Goal: Book appointment/travel/reservation

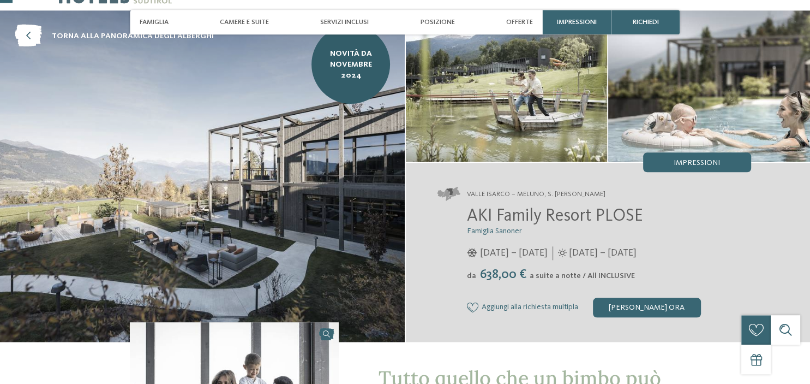
scroll to position [57, 0]
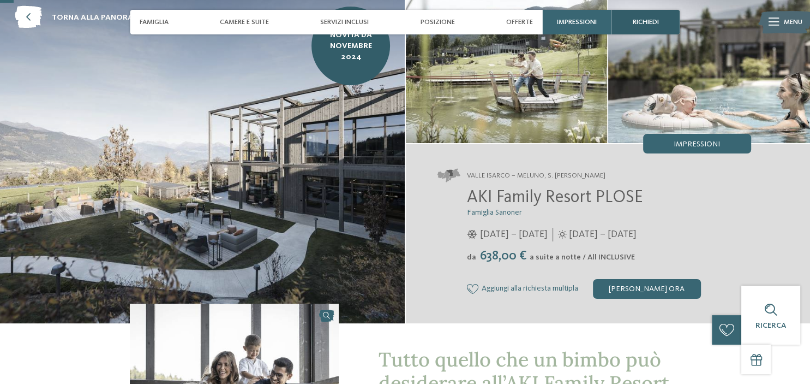
click at [658, 19] on span "richiedi" at bounding box center [646, 22] width 26 height 8
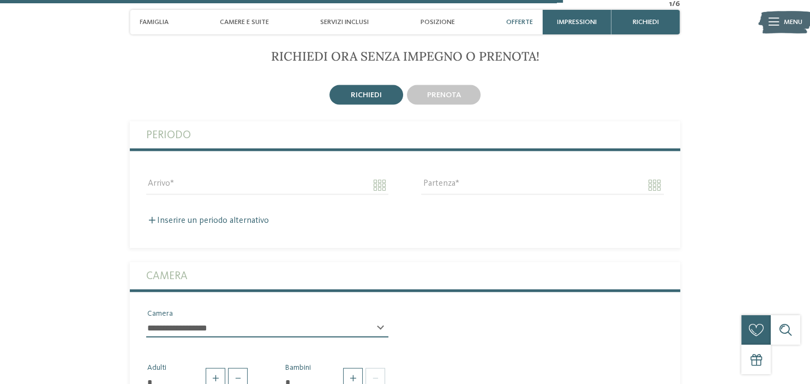
scroll to position [2417, 0]
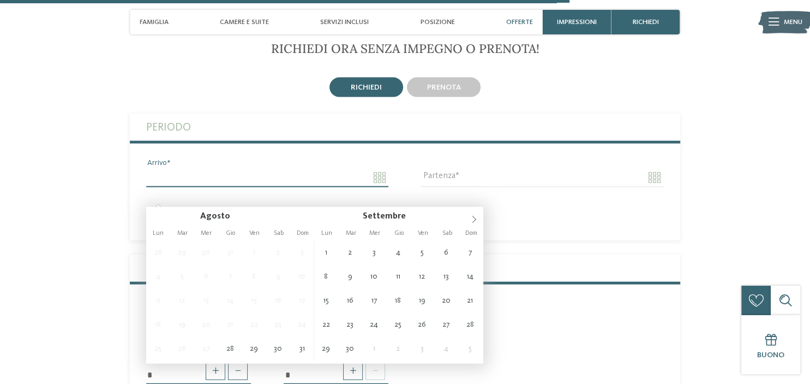
click at [378, 187] on input "Arrivo" at bounding box center [267, 177] width 242 height 19
click at [474, 219] on icon at bounding box center [474, 220] width 8 height 8
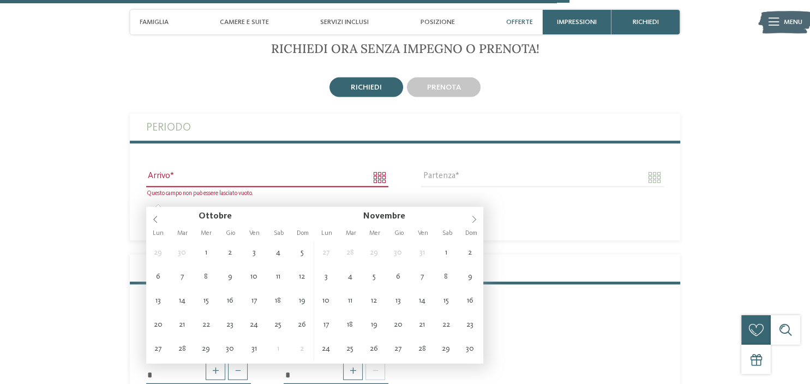
click at [474, 219] on icon at bounding box center [474, 220] width 8 height 8
type input "****"
click at [474, 219] on icon at bounding box center [474, 220] width 8 height 8
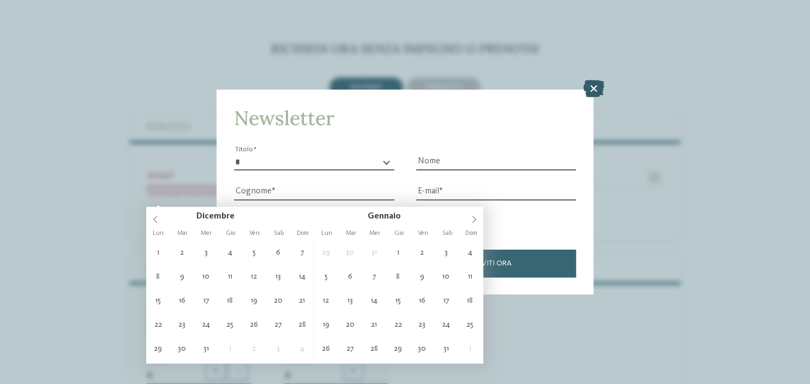
click at [590, 83] on icon at bounding box center [593, 88] width 21 height 17
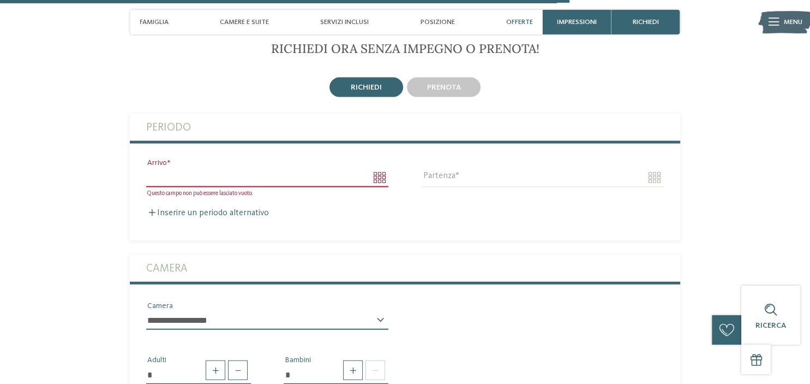
click at [381, 187] on input "Arrivo" at bounding box center [267, 177] width 242 height 19
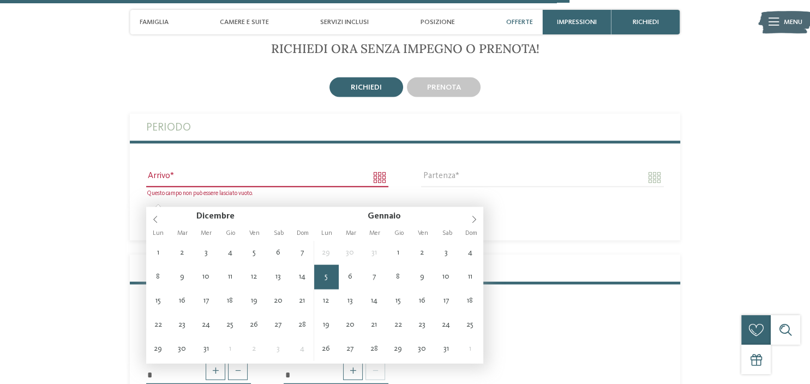
type input "**********"
type input "****"
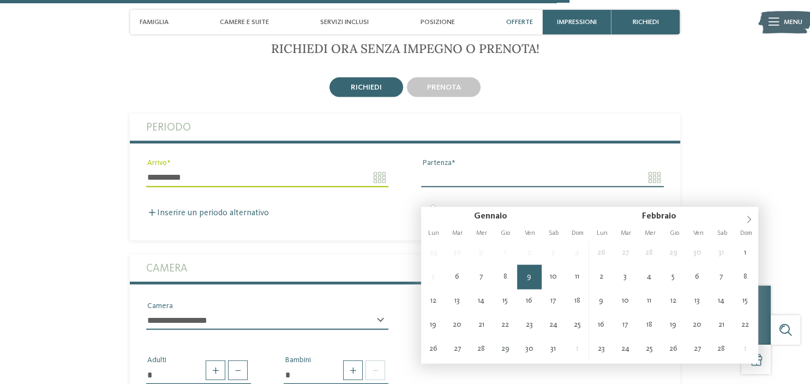
type input "**********"
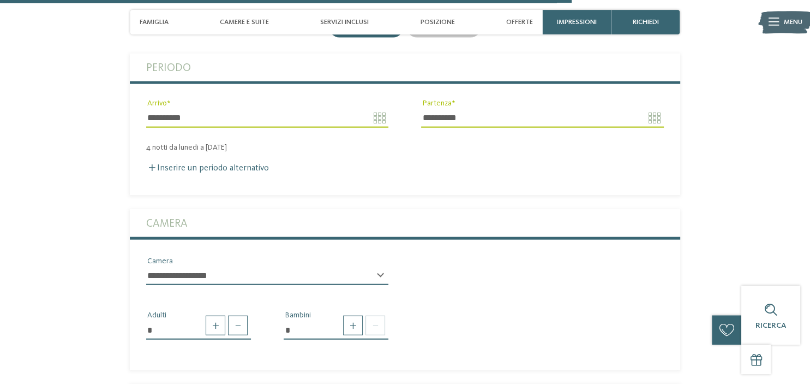
scroll to position [2532, 0]
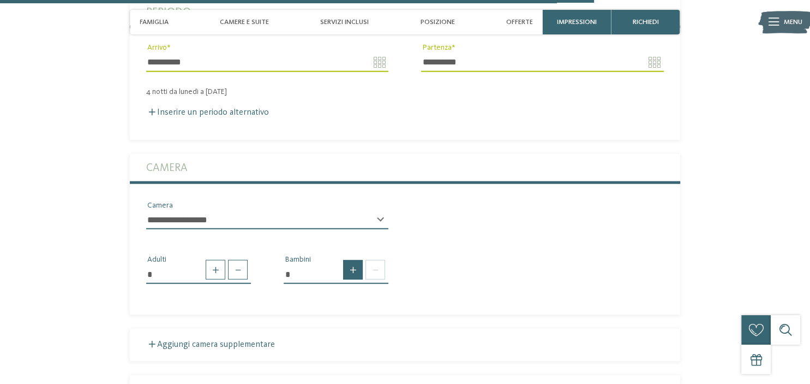
click at [359, 279] on span at bounding box center [353, 270] width 20 height 20
type input "*"
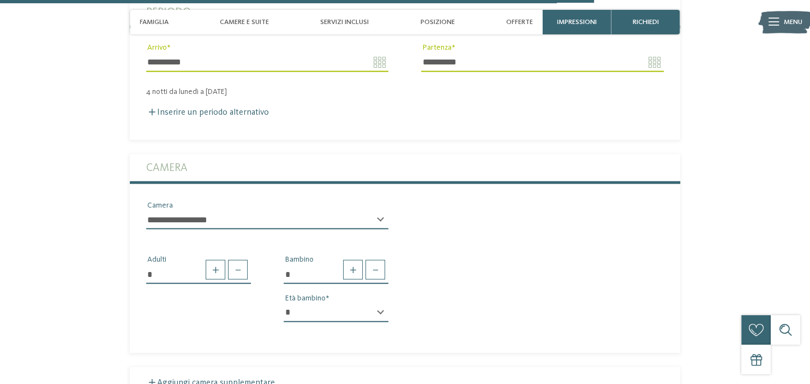
click at [284, 303] on select "* * * * * * * * * * * ** ** ** ** ** ** ** **" at bounding box center [336, 312] width 105 height 19
select select "*"
click option "*" at bounding box center [0, 0] width 0 height 0
click at [146, 211] on select "**********" at bounding box center [267, 220] width 242 height 19
click at [381, 238] on div "**********" at bounding box center [267, 224] width 242 height 27
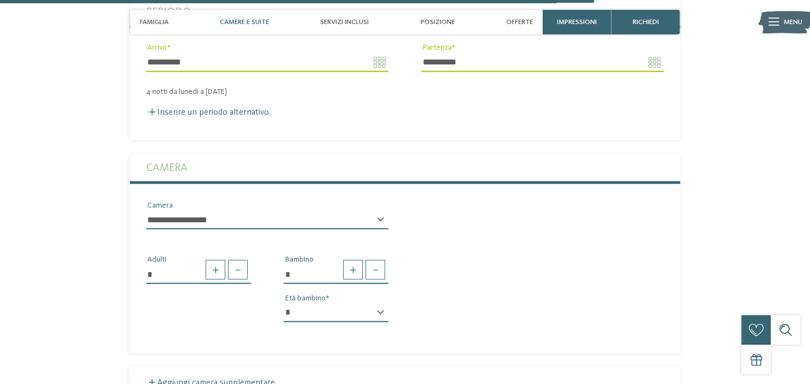
click at [257, 21] on span "Camere e Suite" at bounding box center [244, 22] width 49 height 8
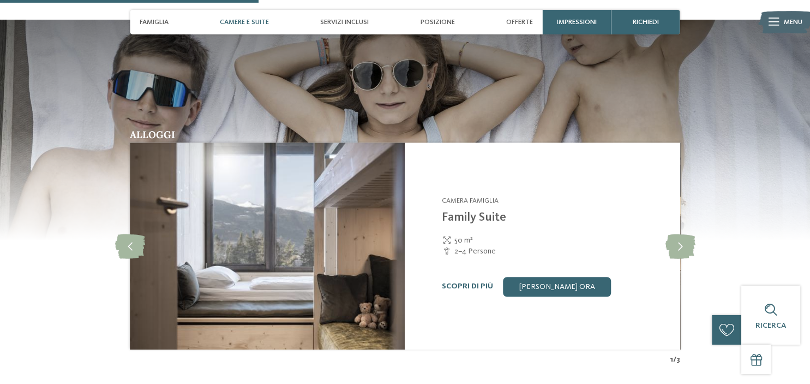
scroll to position [1120, 0]
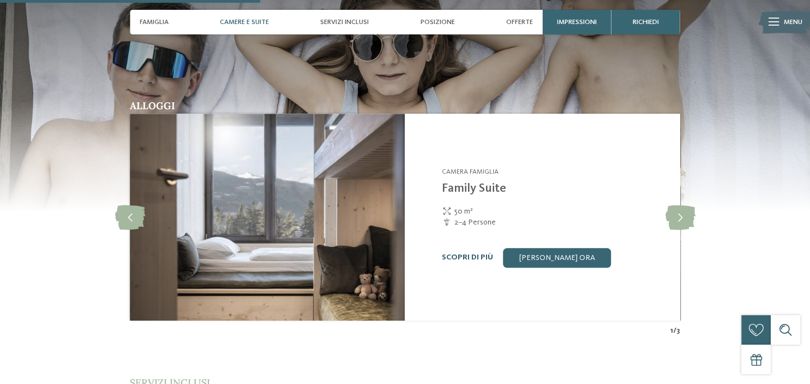
click at [465, 261] on link "Scopri di più" at bounding box center [467, 257] width 51 height 8
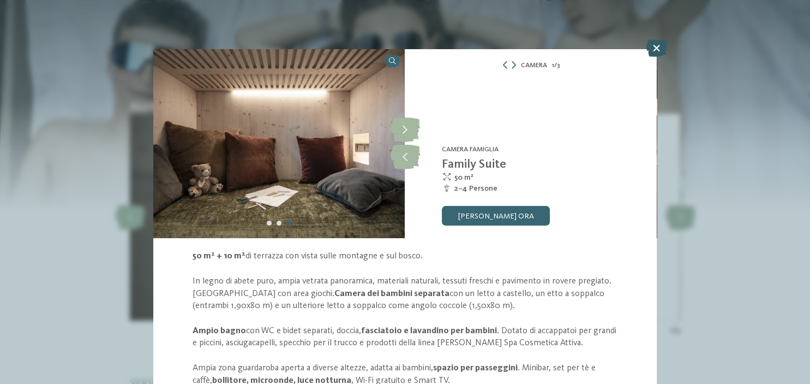
click at [658, 47] on icon at bounding box center [656, 47] width 21 height 17
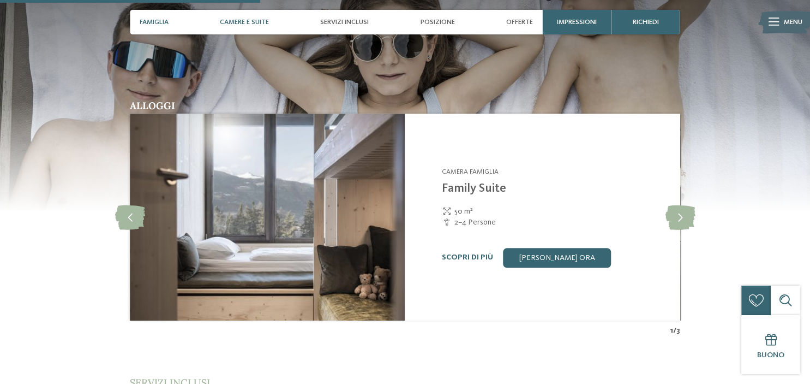
click at [148, 21] on span "Famiglia" at bounding box center [154, 22] width 29 height 8
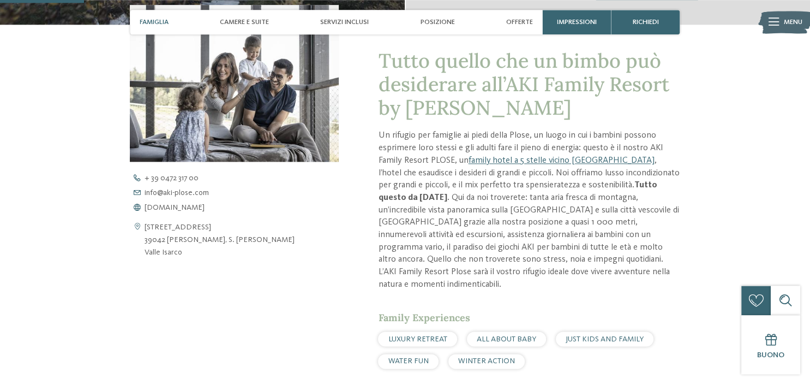
scroll to position [378, 0]
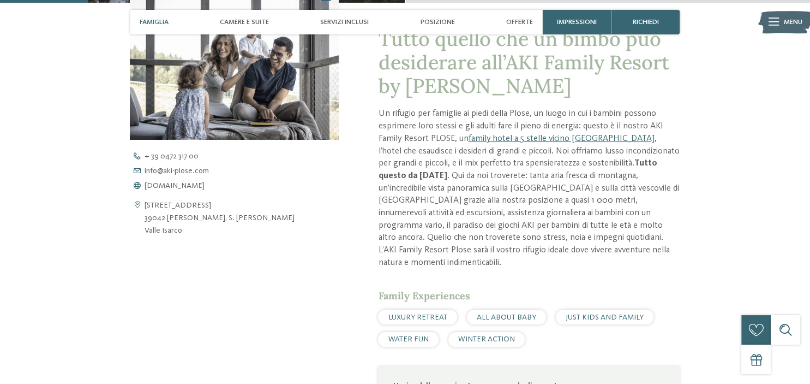
click at [505, 340] on span "WINTER ACTION" at bounding box center [486, 339] width 57 height 8
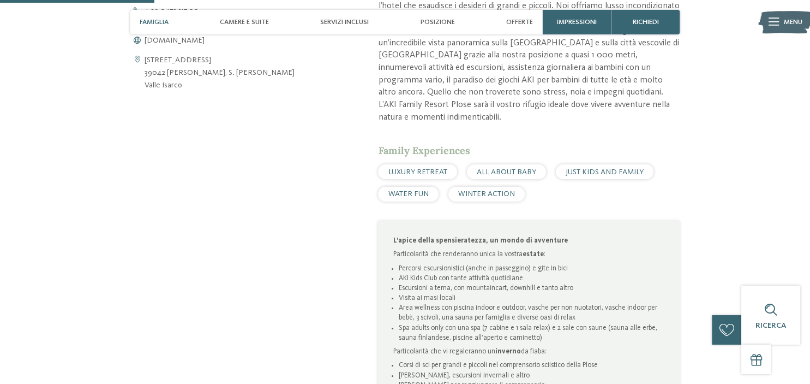
scroll to position [435, 0]
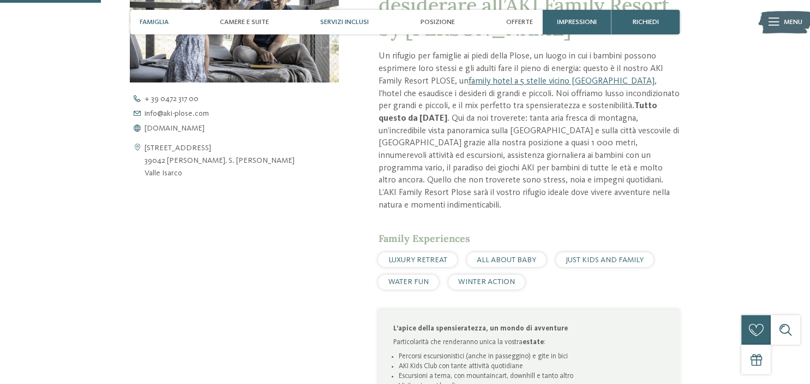
click at [347, 20] on span "Servizi inclusi" at bounding box center [344, 22] width 49 height 8
click at [366, 23] on span "Servizi inclusi" at bounding box center [344, 22] width 49 height 8
click at [427, 21] on span "Posizione" at bounding box center [438, 22] width 34 height 8
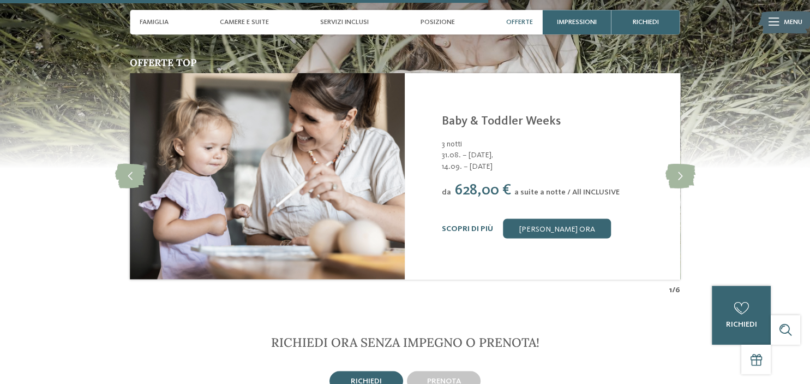
scroll to position [2151, 0]
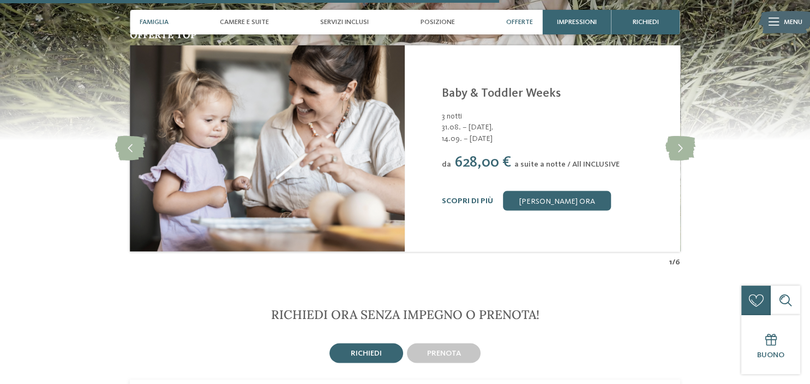
click at [147, 23] on span "Famiglia" at bounding box center [154, 22] width 29 height 8
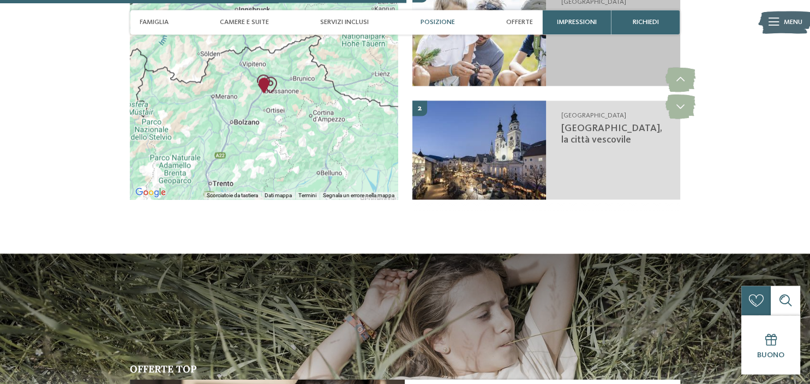
scroll to position [1818, 0]
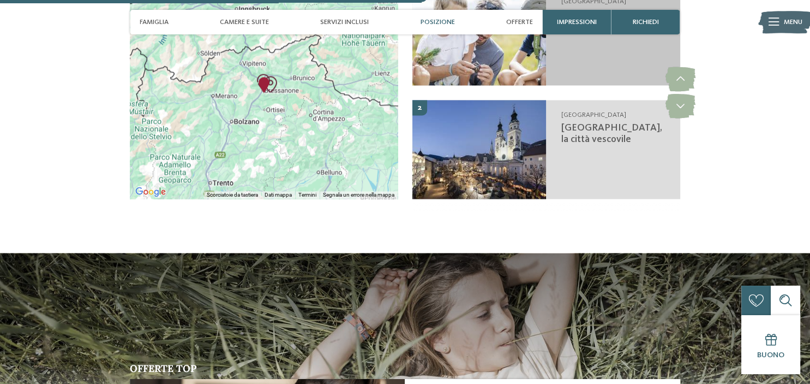
click at [571, 31] on span "La Plose, la montagna per le famiglie" at bounding box center [614, 20] width 107 height 22
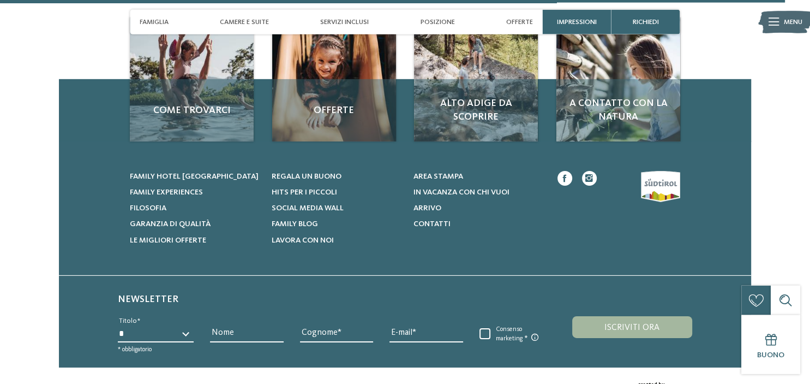
scroll to position [3419, 0]
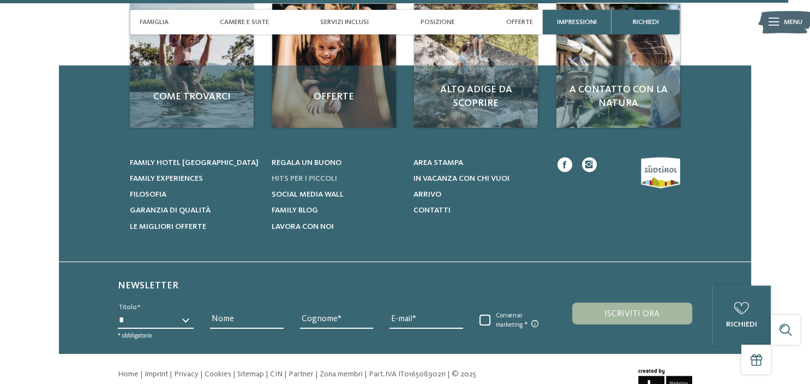
click at [318, 183] on link "Hits per i piccoli" at bounding box center [336, 178] width 129 height 11
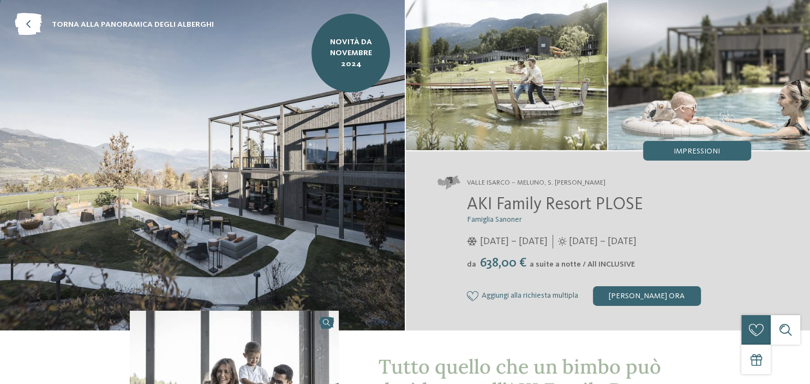
scroll to position [0, 0]
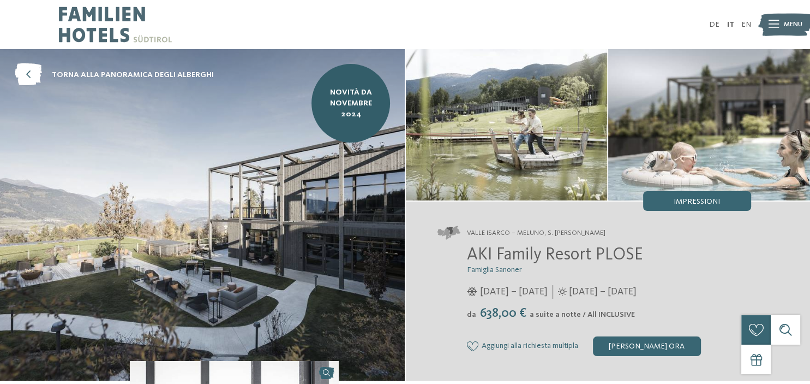
click at [774, 26] on icon at bounding box center [774, 25] width 10 height 8
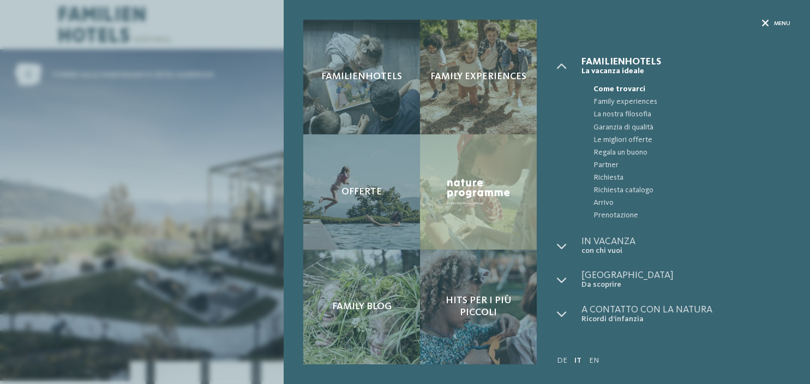
click at [779, 25] on span "Menu" at bounding box center [782, 24] width 16 height 8
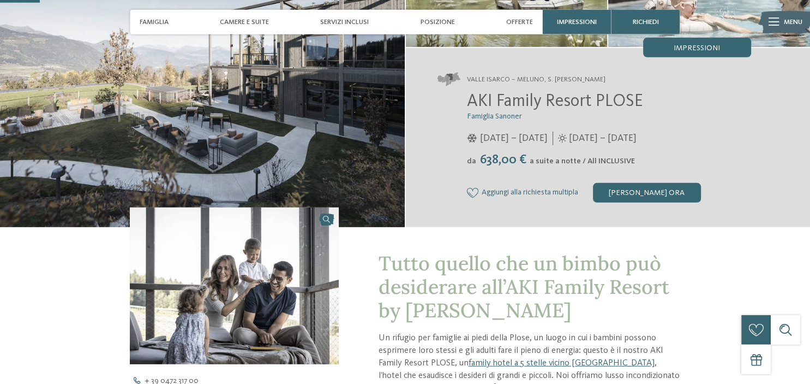
scroll to position [172, 0]
